Goal: Navigation & Orientation: Find specific page/section

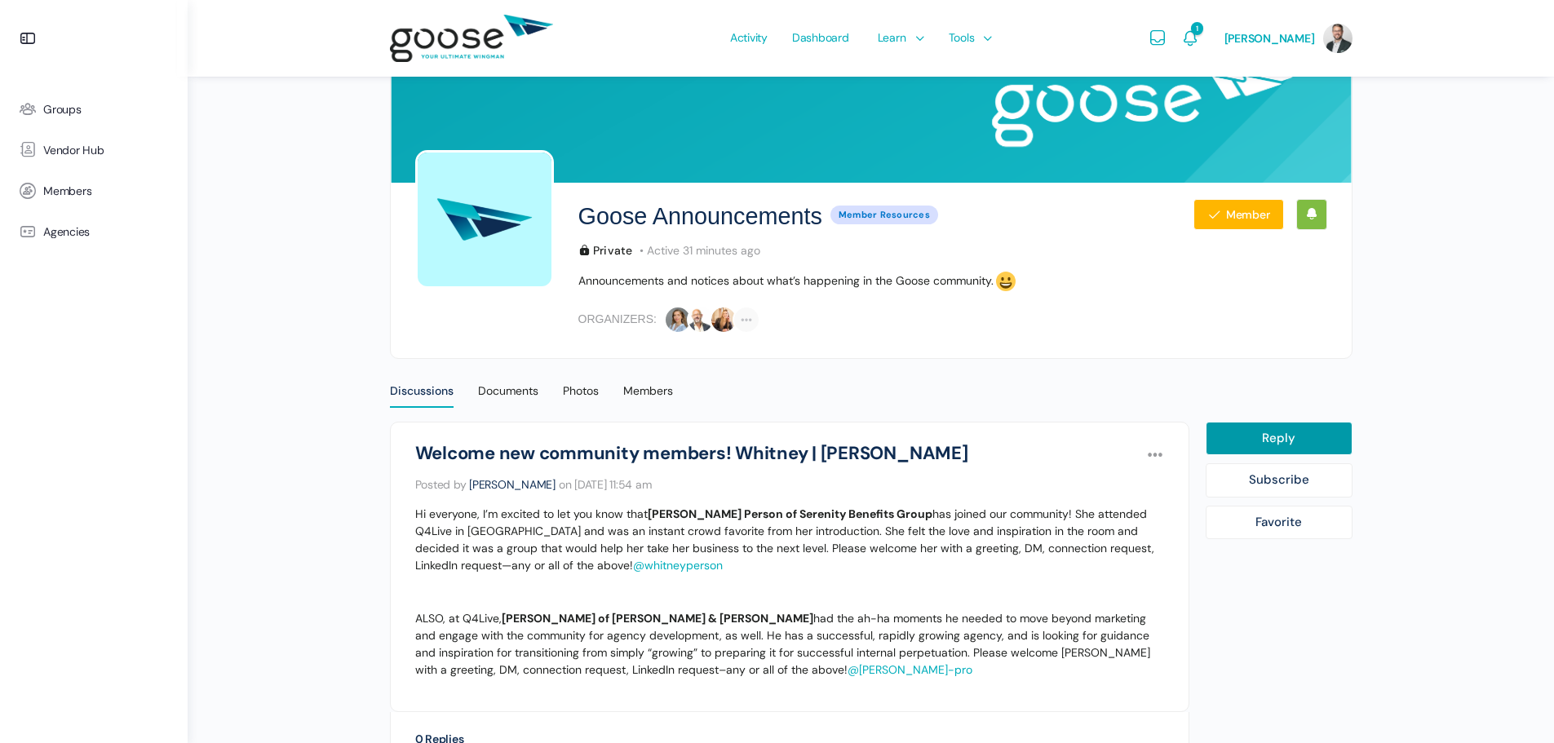
scroll to position [276, 0]
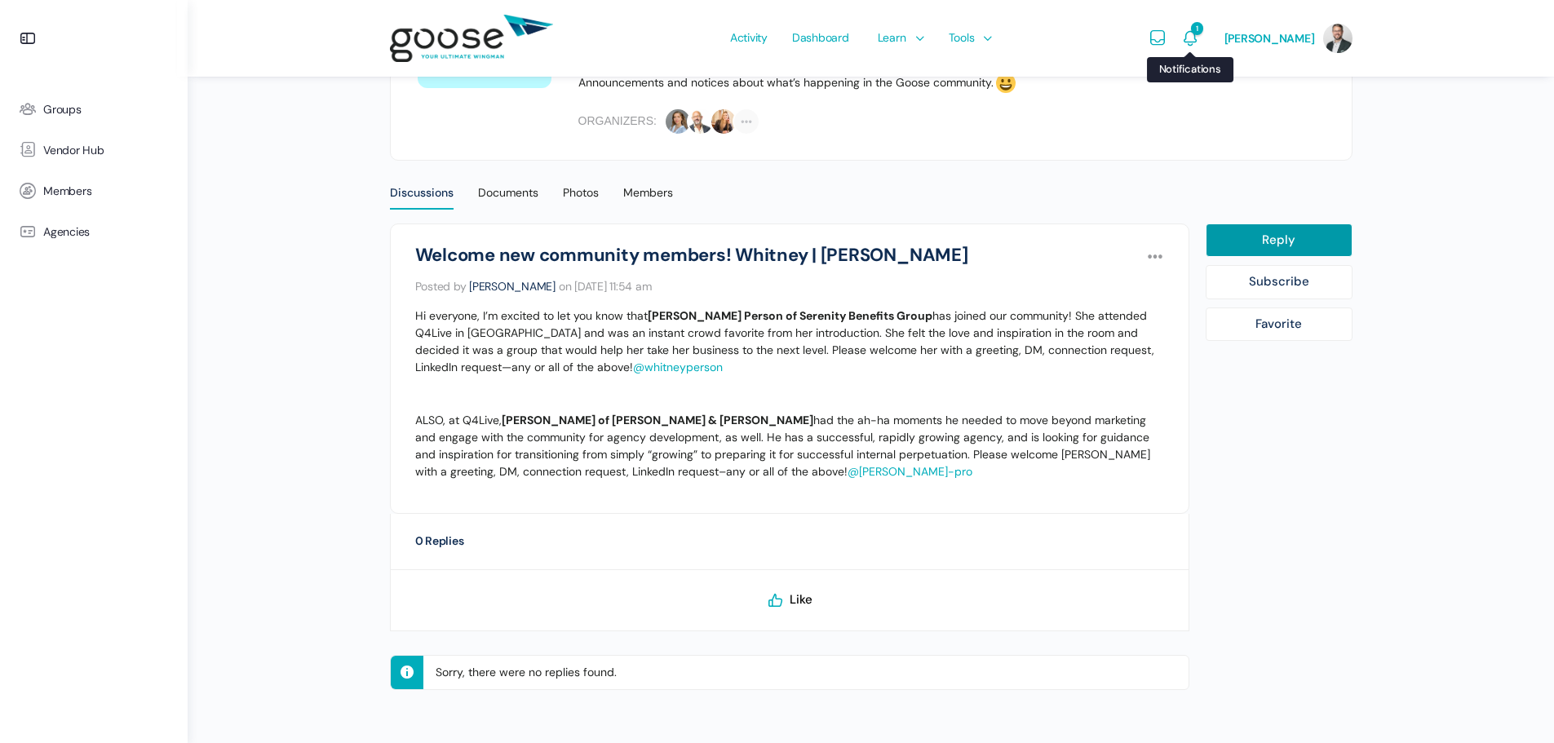
click at [1202, 33] on span "1" at bounding box center [1196, 28] width 11 height 13
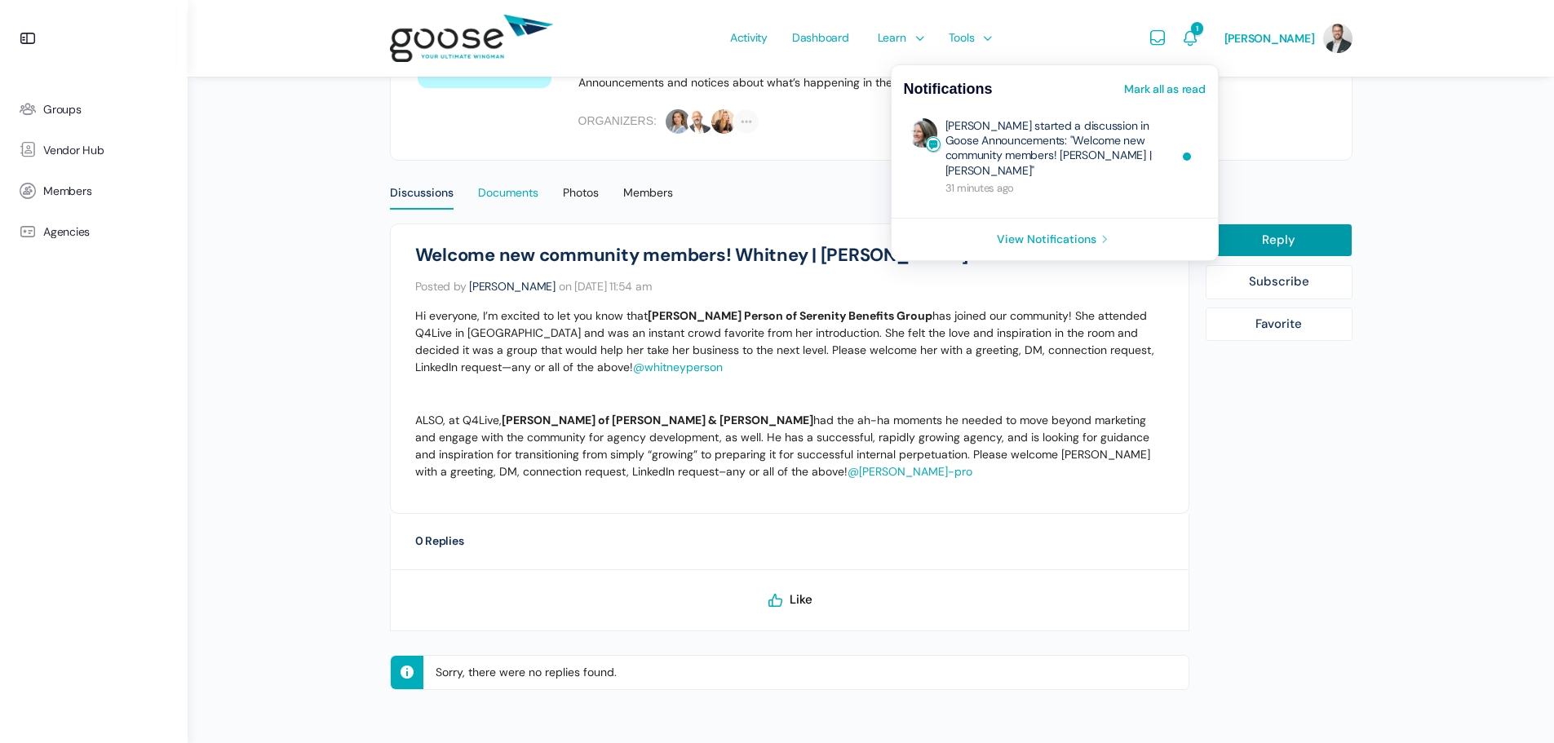
click at [504, 197] on div "Documents" at bounding box center [508, 197] width 60 height 24
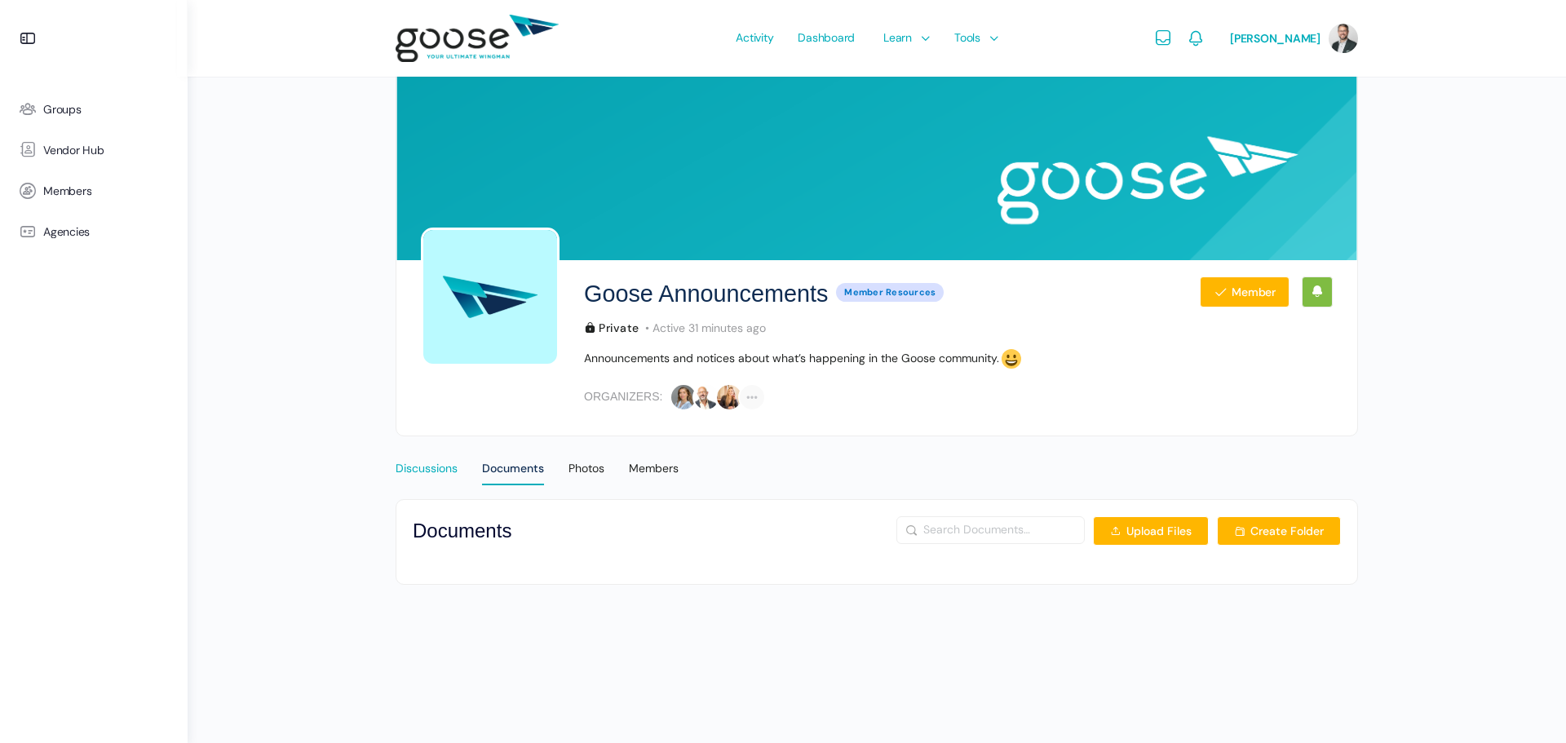
click at [436, 462] on div "Discussions" at bounding box center [427, 473] width 62 height 24
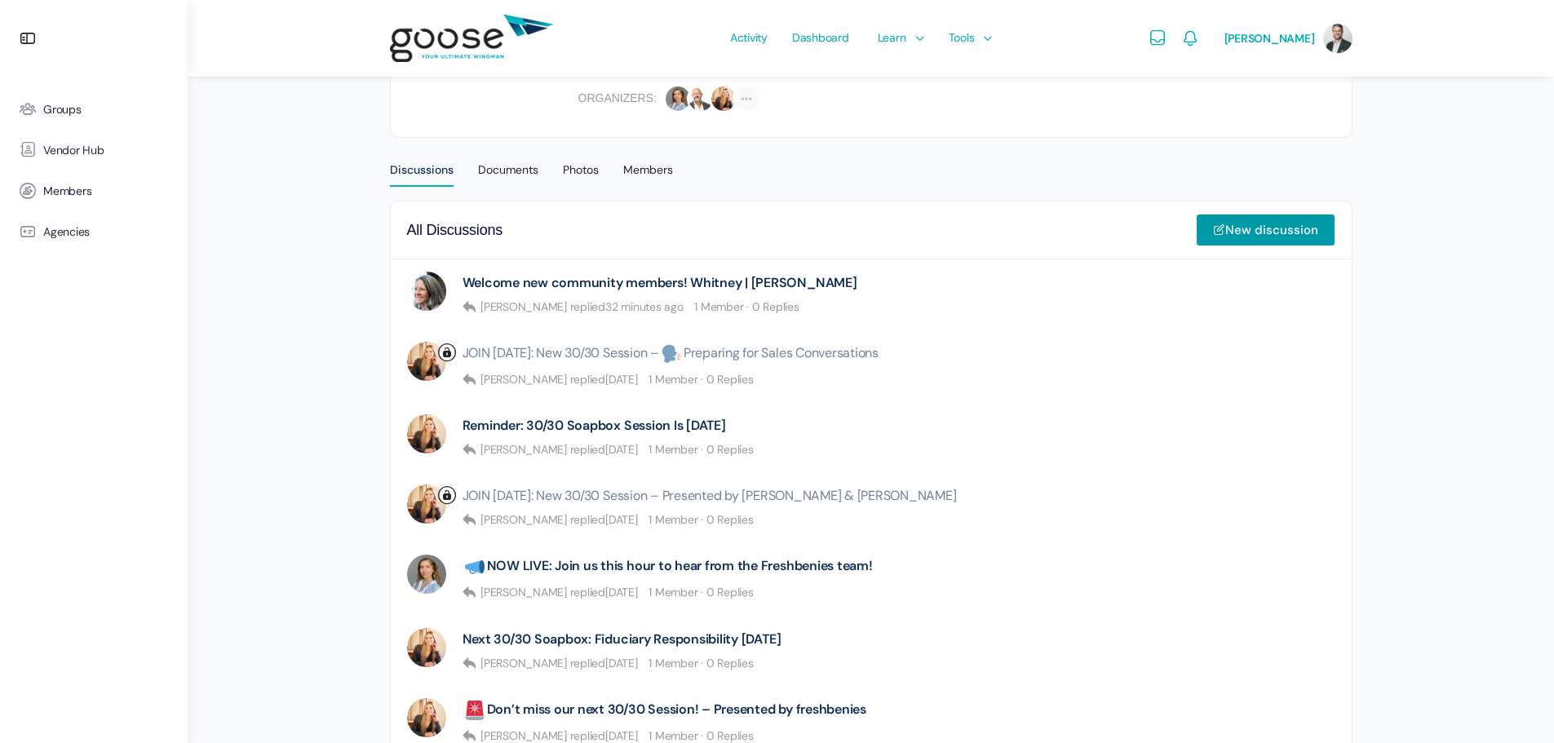
scroll to position [326, 0]
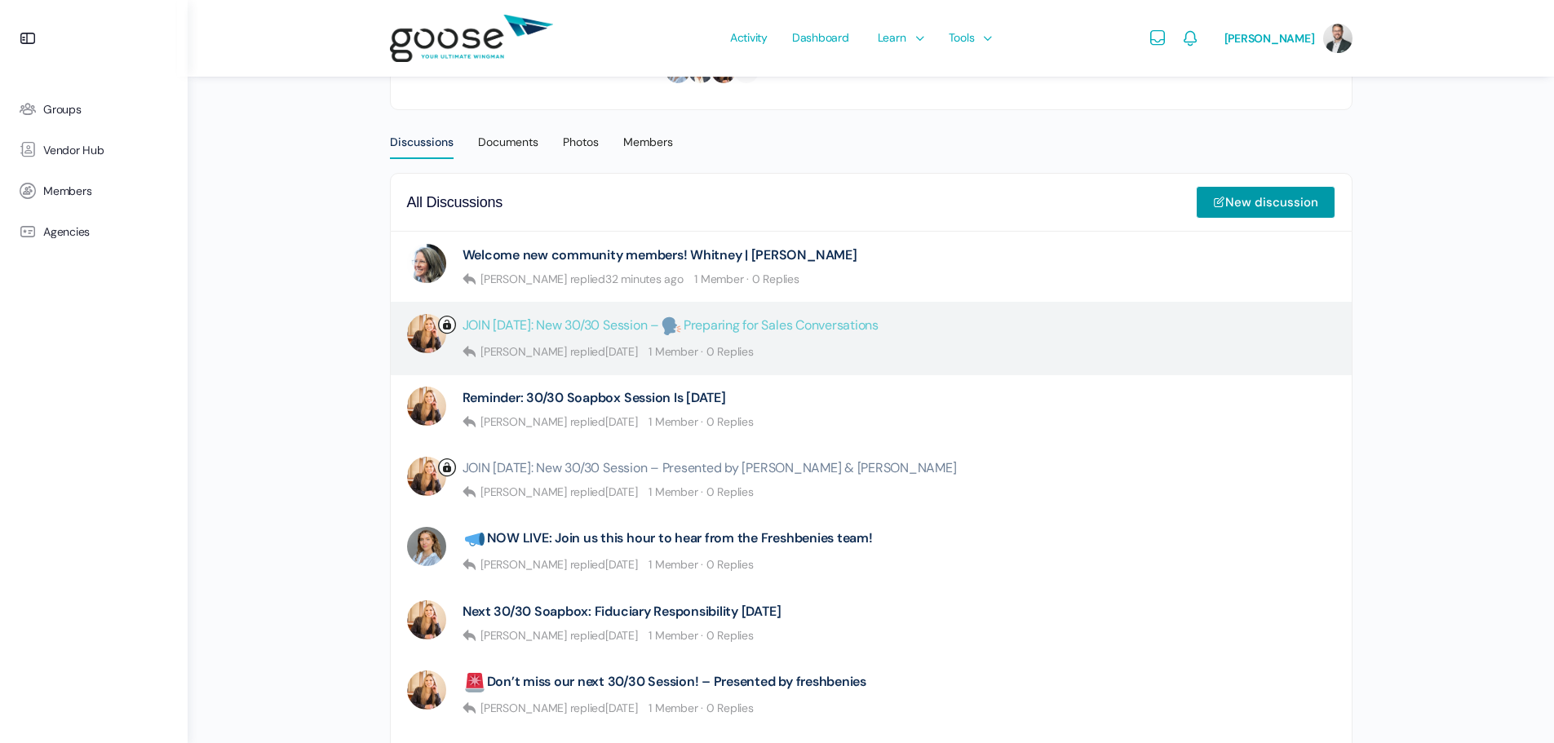
click at [609, 316] on link "JOIN TODAY: New 30/30 Session – Preparing for Sales Conversations" at bounding box center [670, 326] width 416 height 24
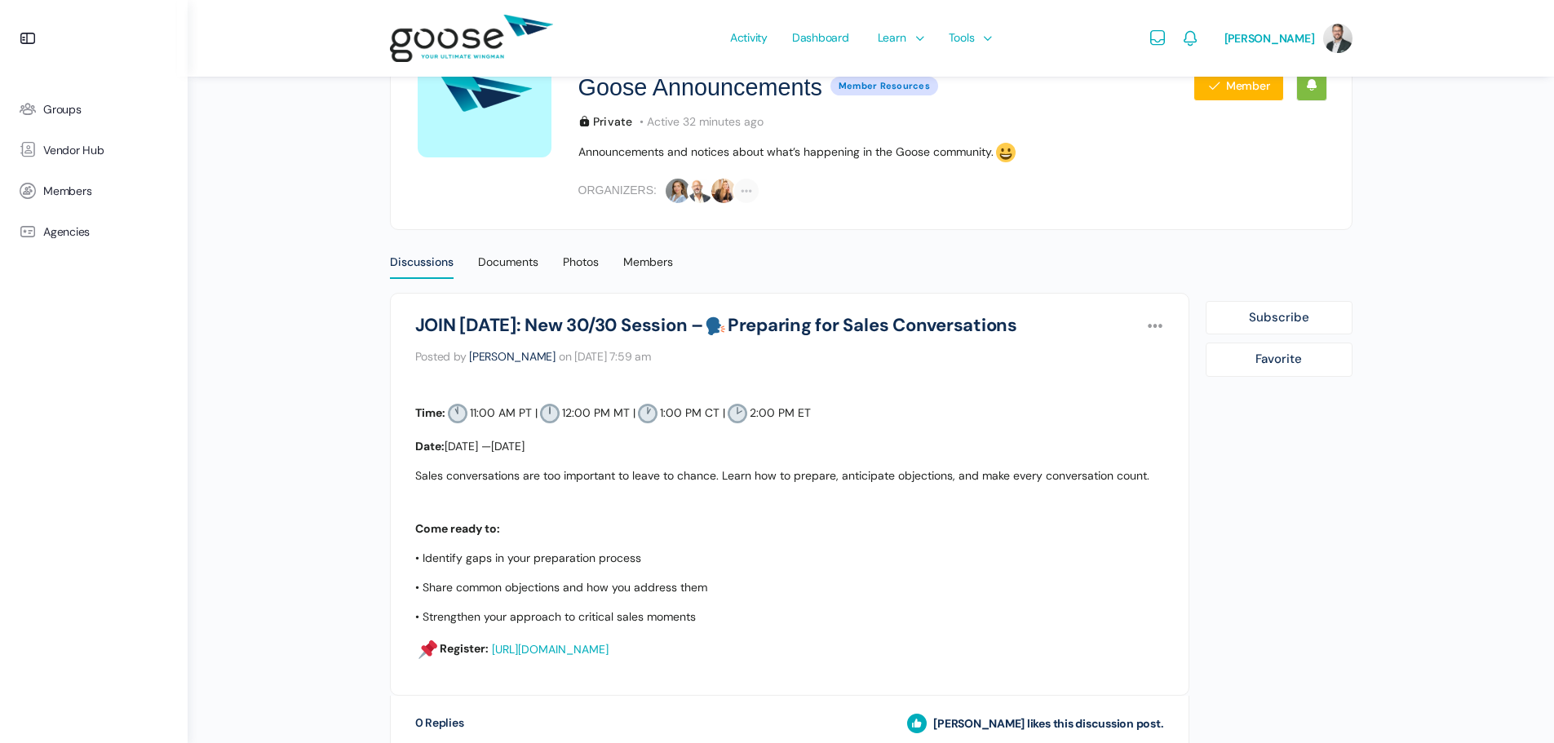
scroll to position [194, 0]
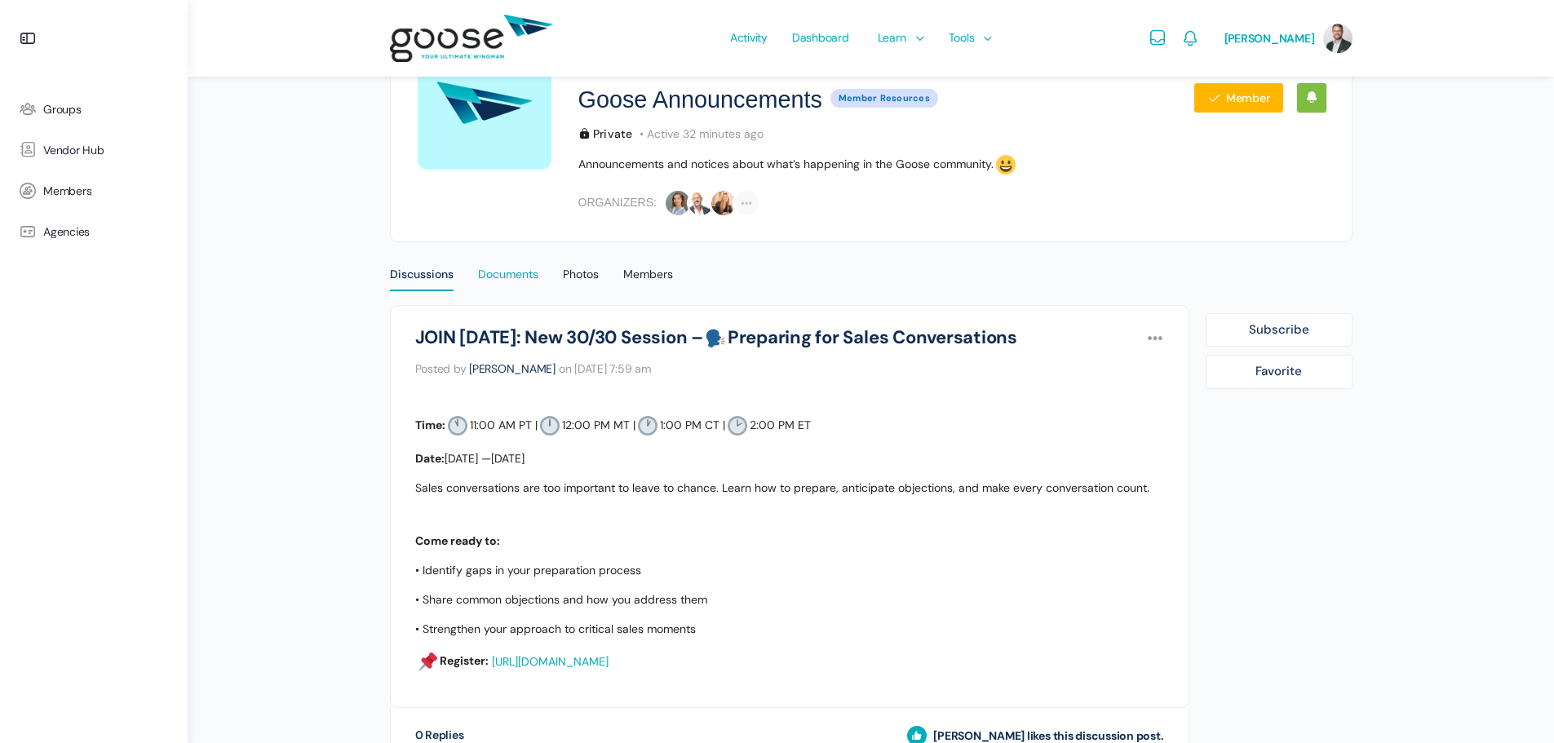
click at [502, 278] on div "Documents" at bounding box center [508, 279] width 60 height 24
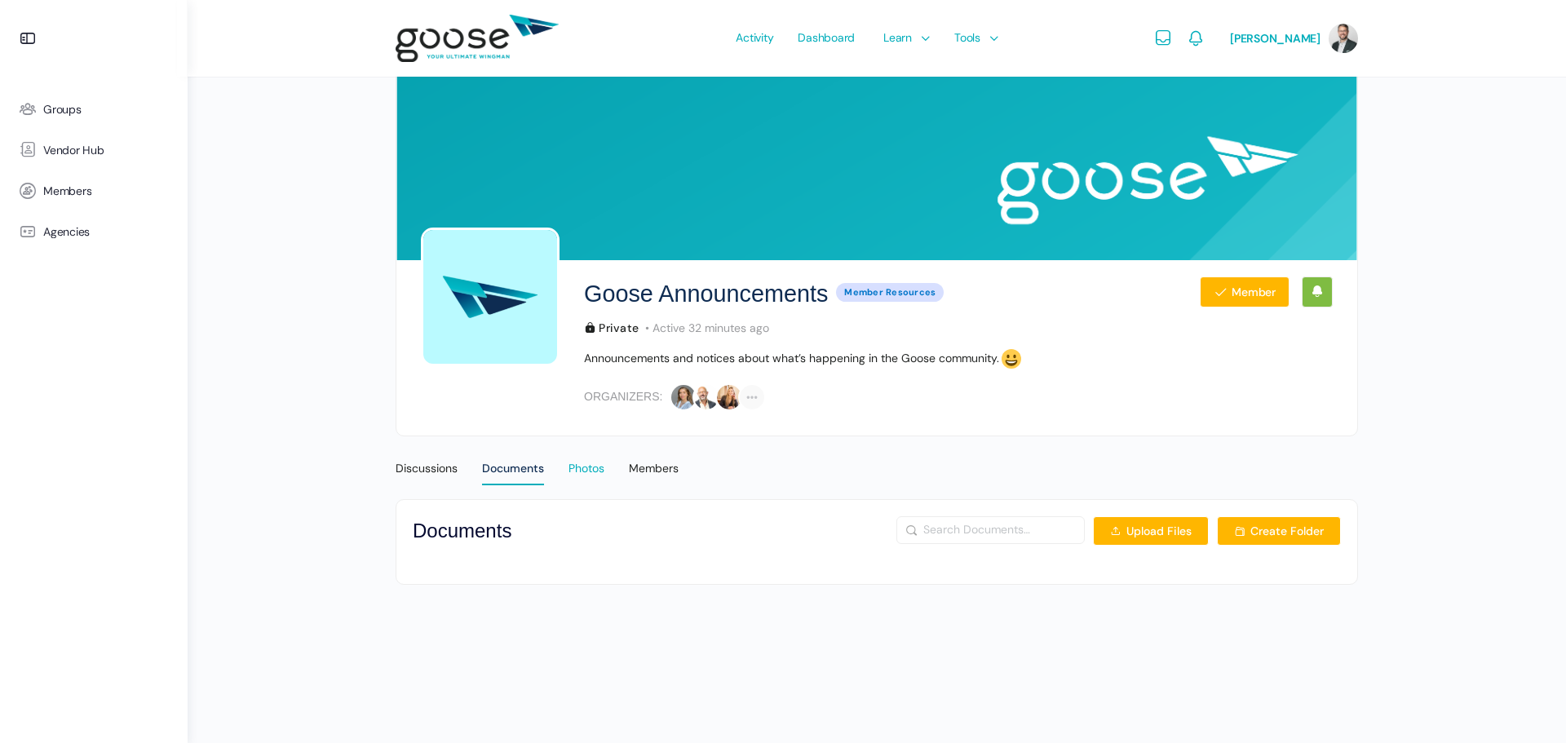
click at [582, 470] on div "Photos" at bounding box center [586, 473] width 36 height 24
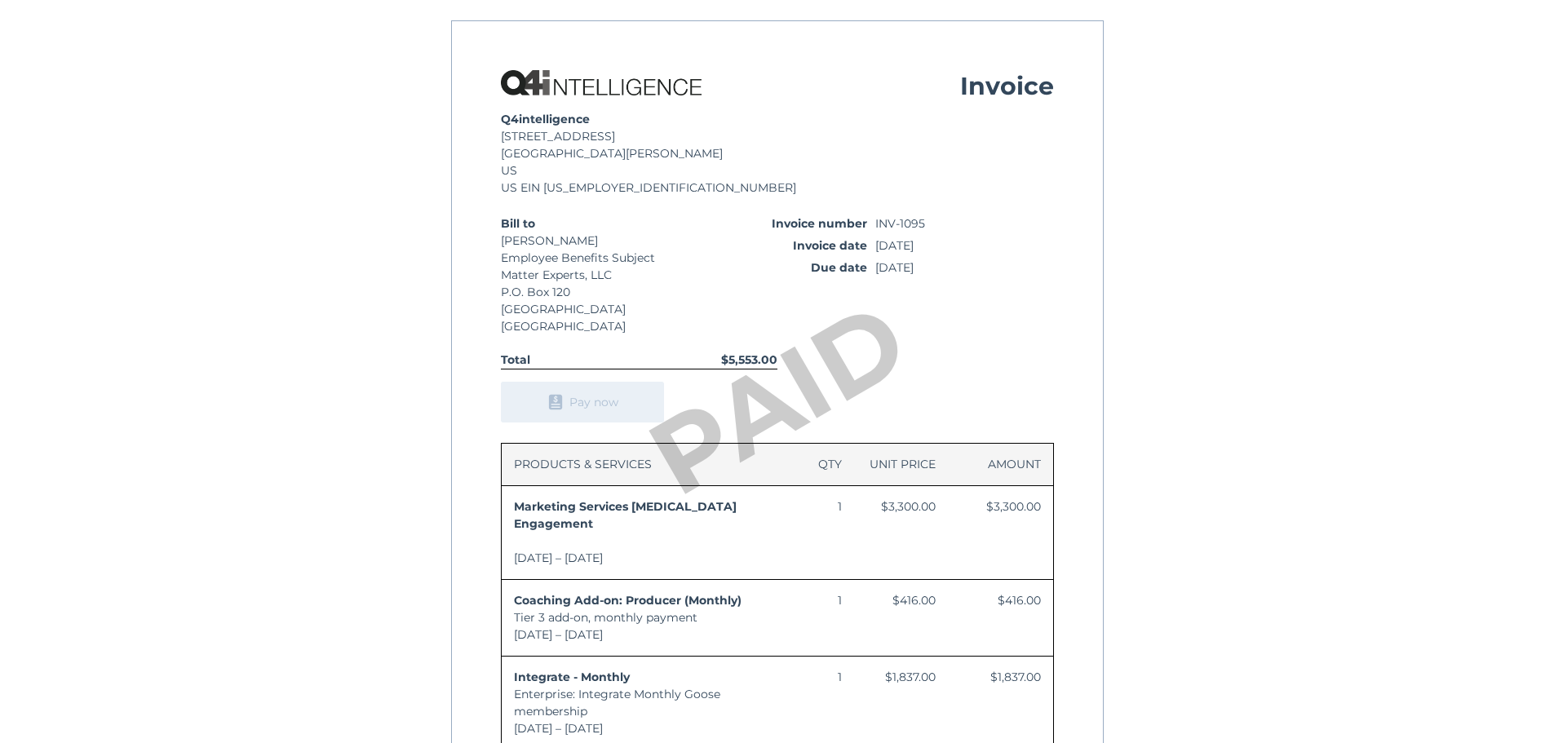
scroll to position [333, 0]
